Goal: Understand process/instructions: Learn how to perform a task or action

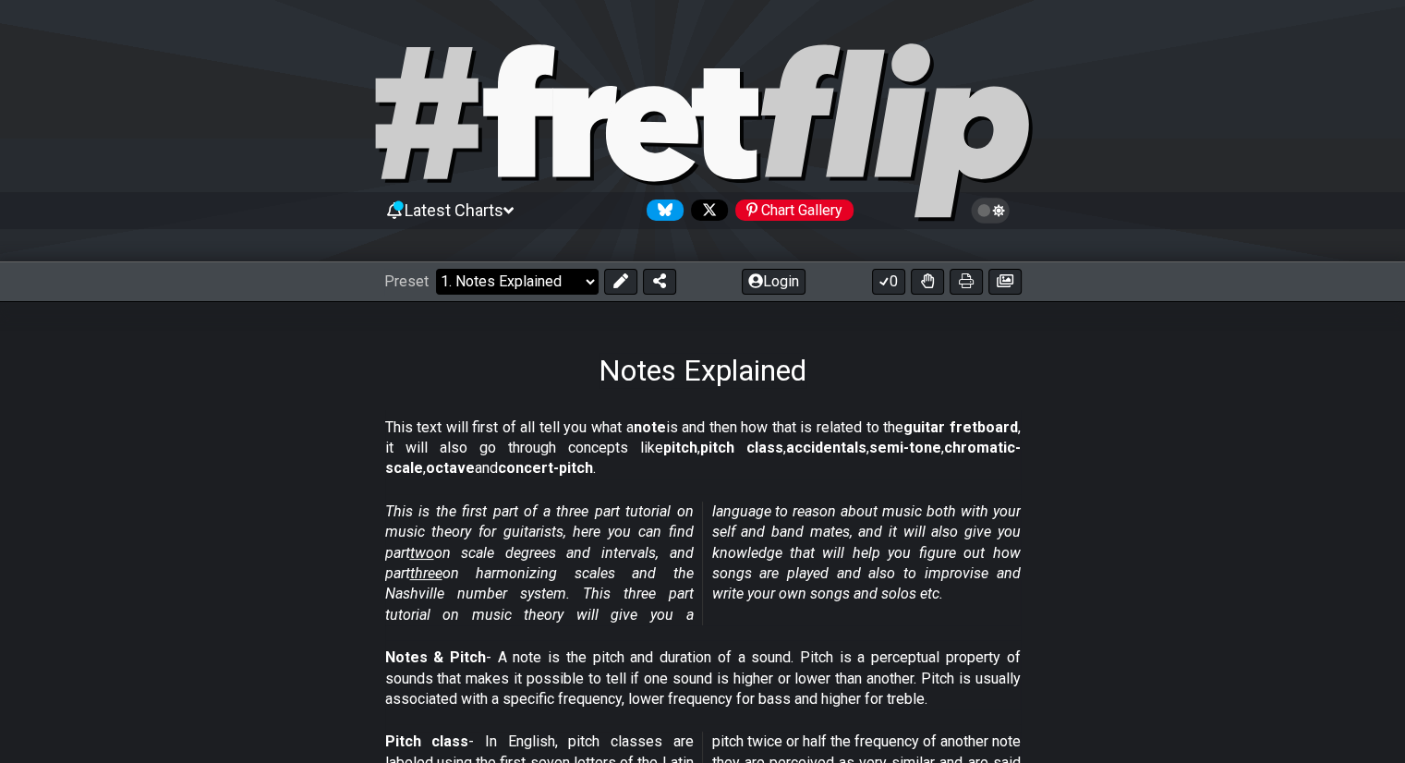
click at [487, 272] on select "Welcome to #fretflip! Initial Preset Custom Preset Minor Pentatonic Major Penta…" at bounding box center [517, 282] width 163 height 26
click at [436, 269] on select "Welcome to #fretflip! Initial Preset Custom Preset Minor Pentatonic Major Penta…" at bounding box center [517, 282] width 163 height 26
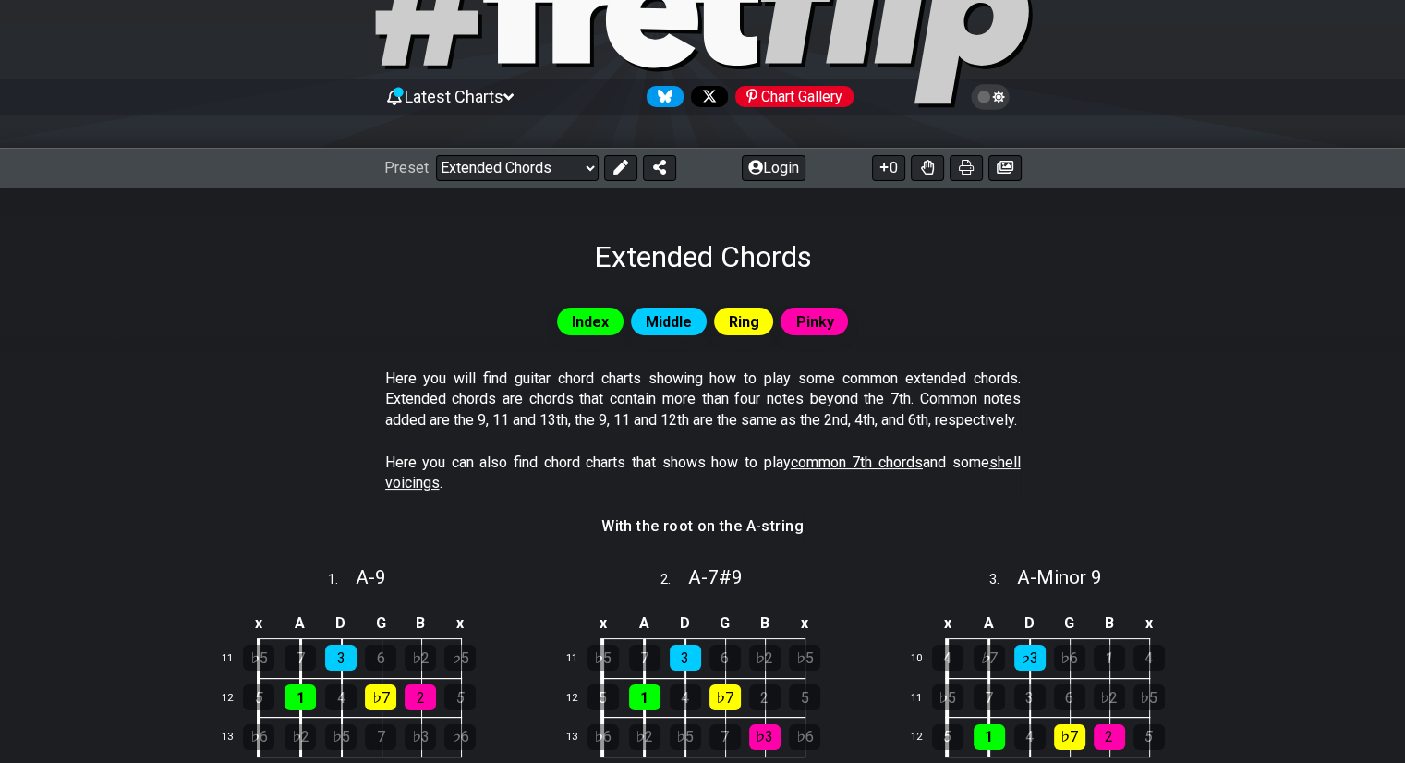
scroll to position [107, 0]
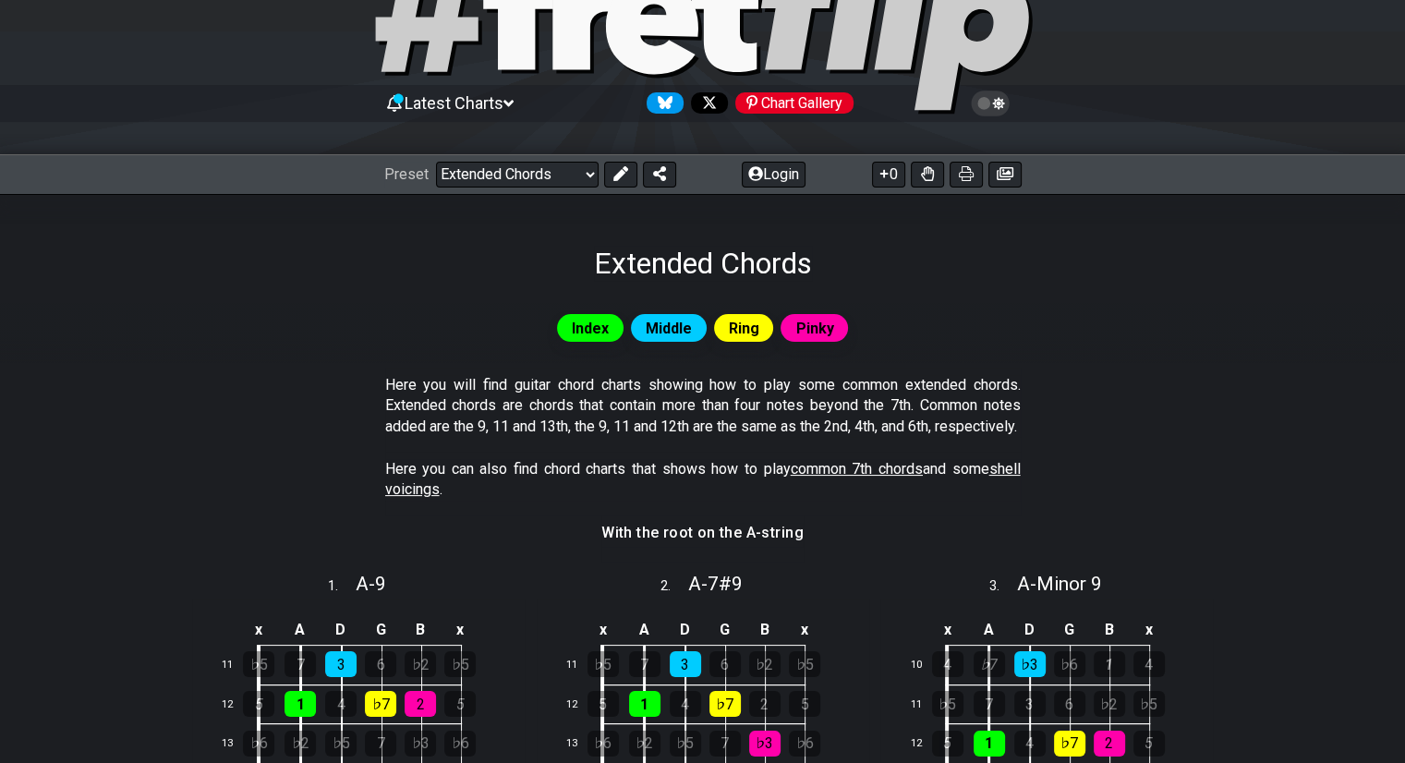
click at [543, 190] on div "Preset Welcome to #fretflip! Initial Preset Custom Preset Minor Pentatonic Majo…" at bounding box center [702, 174] width 1405 height 41
click at [534, 179] on select "Welcome to #fretflip! Initial Preset Custom Preset Minor Pentatonic Major Penta…" at bounding box center [517, 175] width 163 height 26
click at [436, 162] on select "Welcome to #fretflip! Initial Preset Custom Preset Minor Pentatonic Major Penta…" at bounding box center [517, 175] width 163 height 26
select select "/musical-notes-explained"
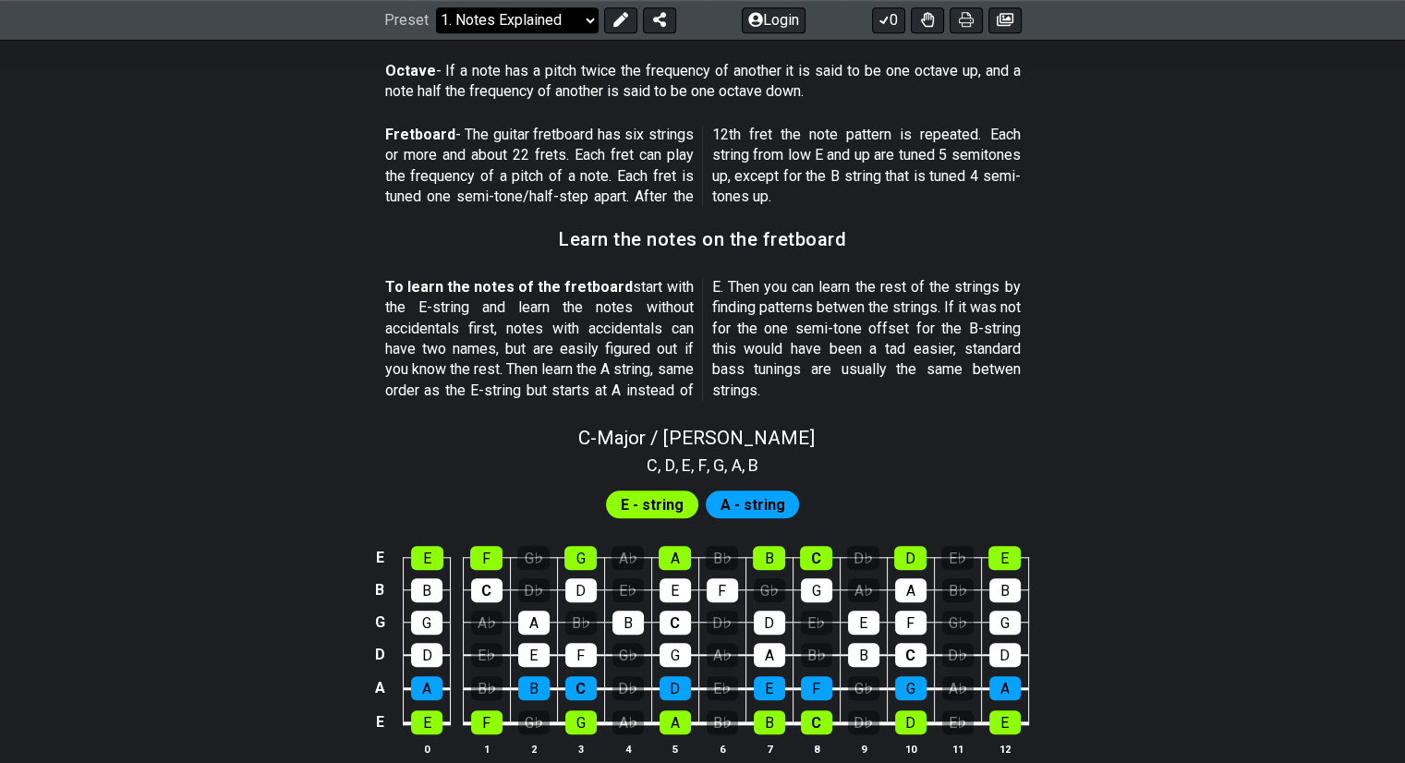
scroll to position [1484, 0]
